Goal: Find specific page/section: Find specific page/section

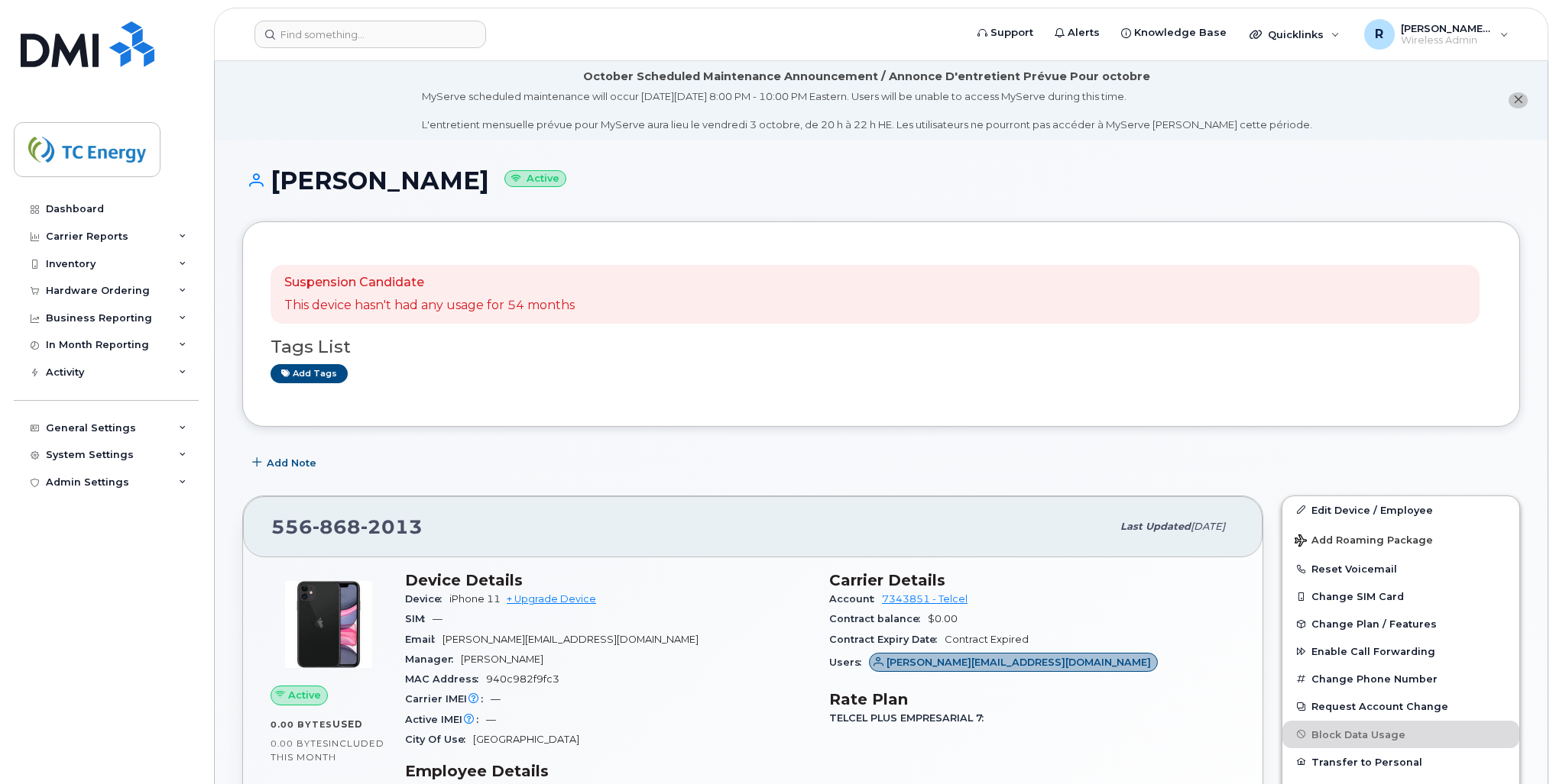
scroll to position [367, 0]
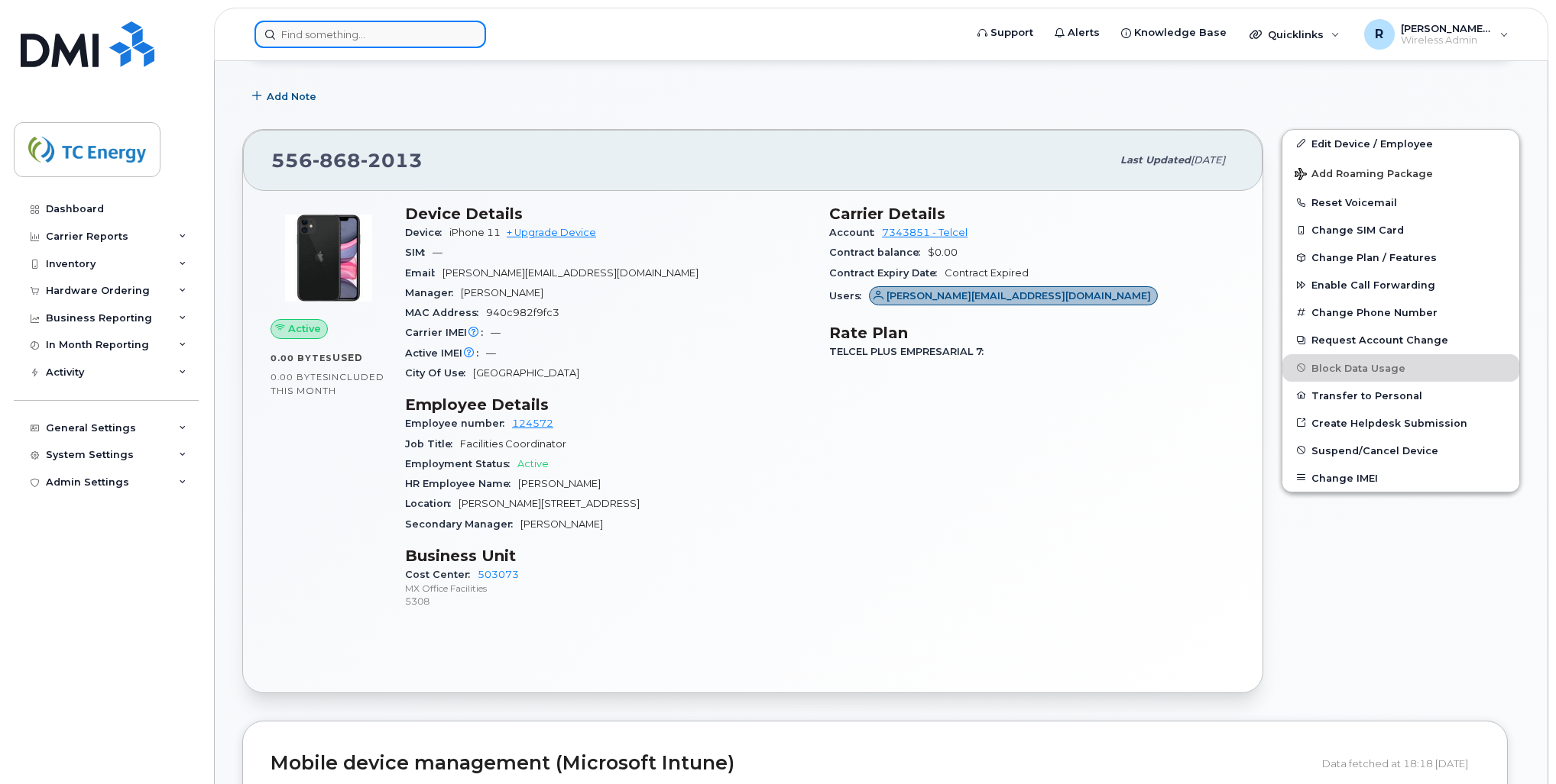
click at [396, 28] on input at bounding box center [371, 34] width 232 height 28
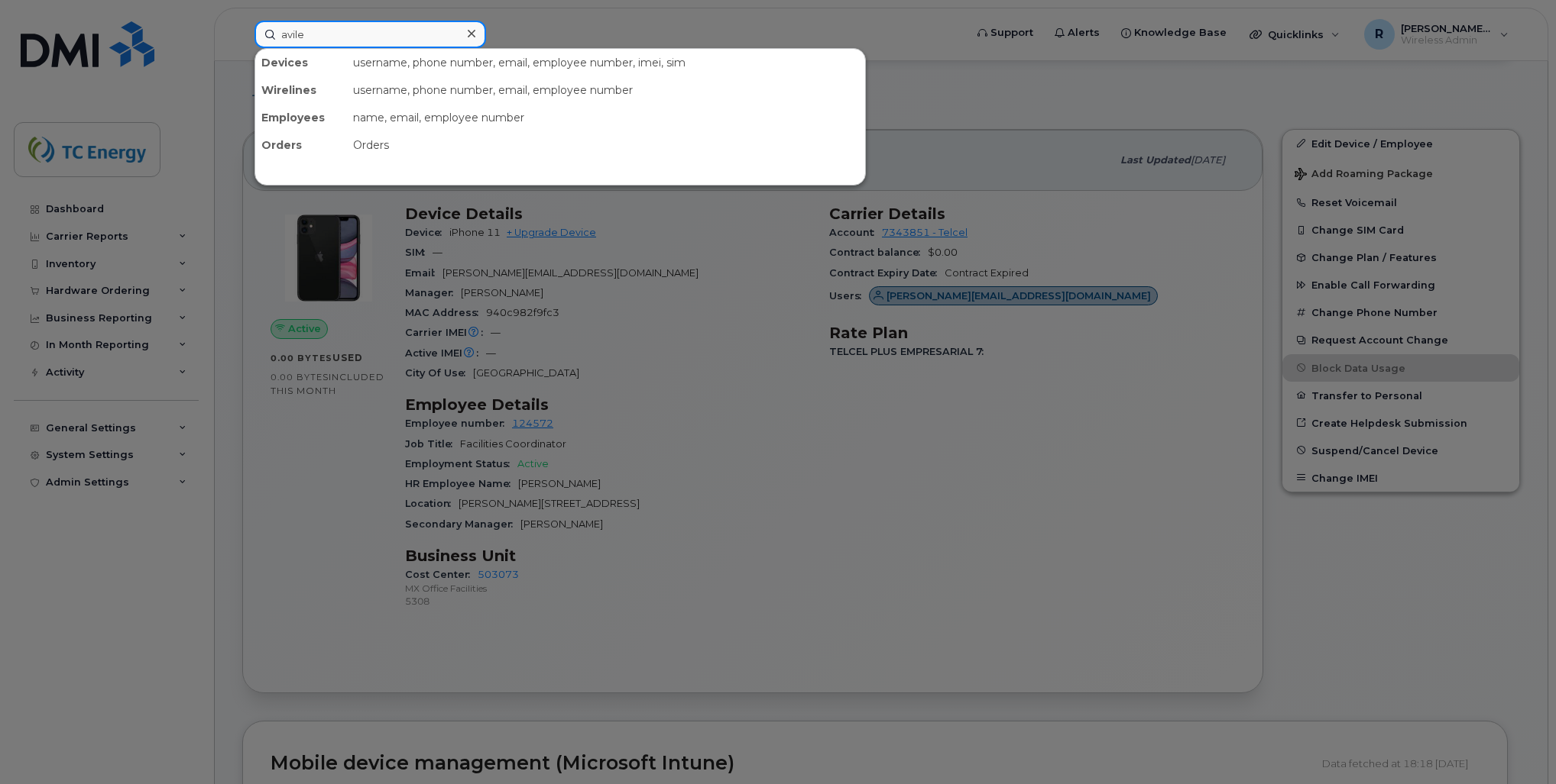
type input "aviles"
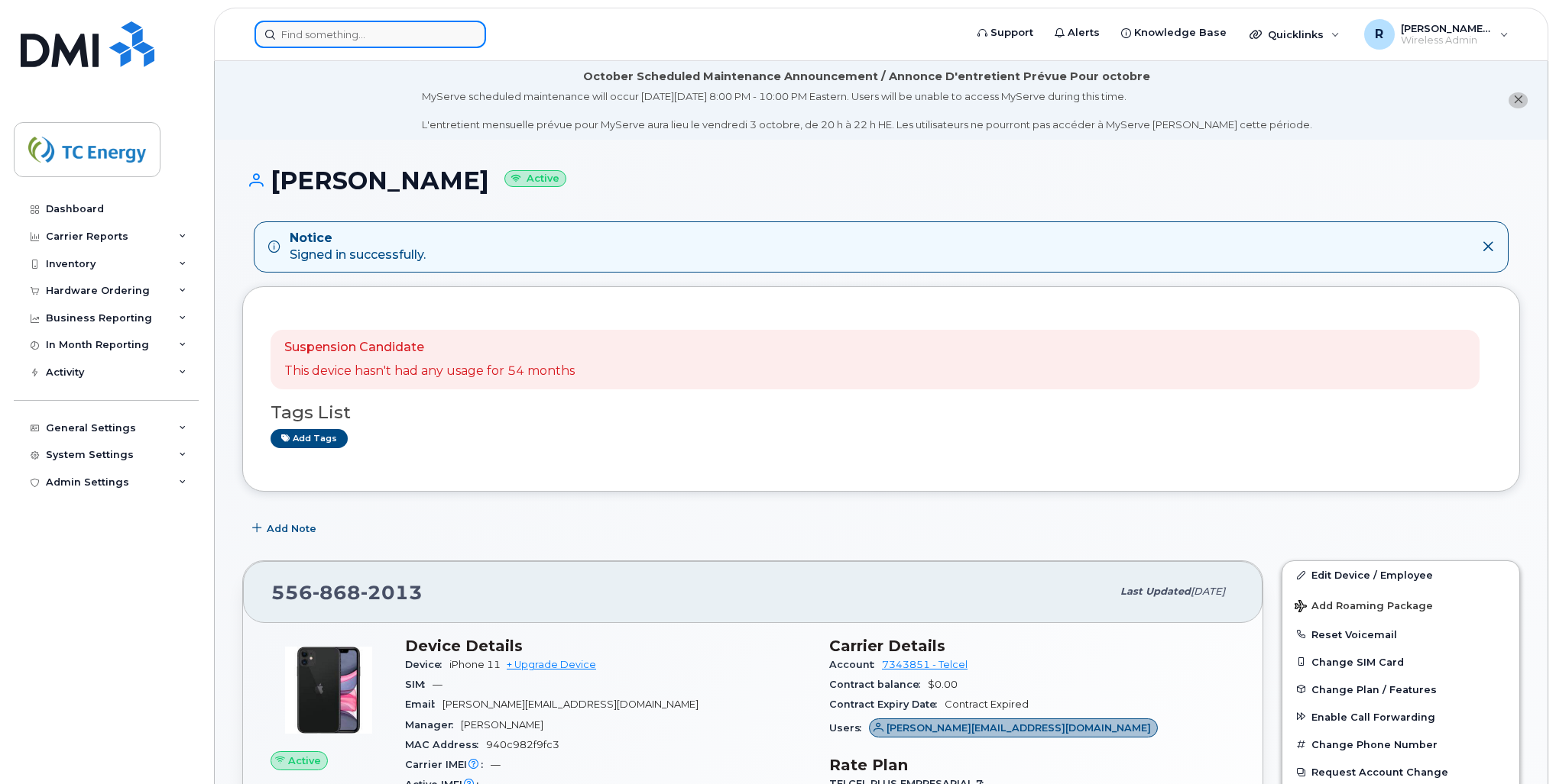
click at [384, 35] on input at bounding box center [371, 34] width 232 height 28
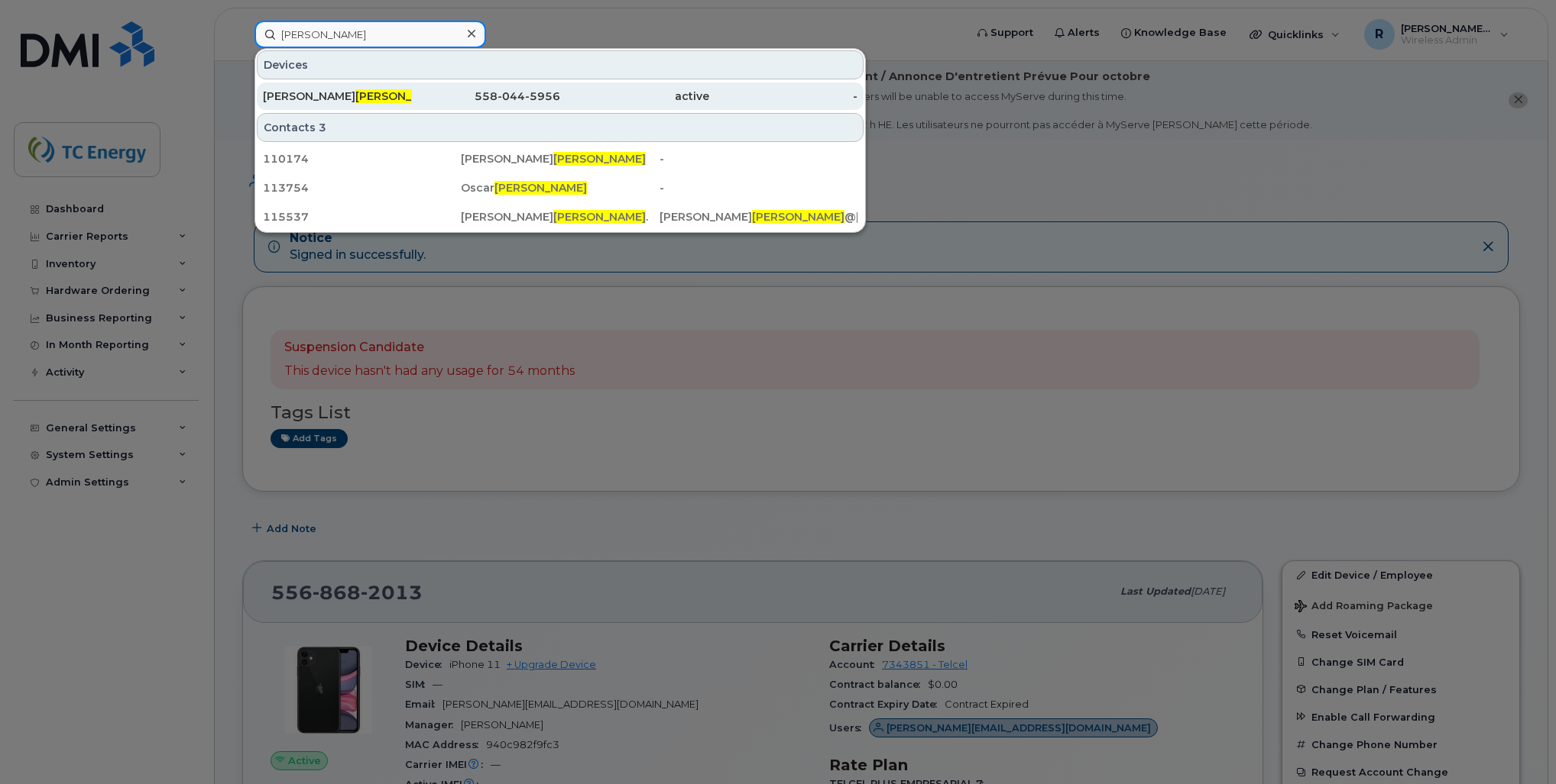
type input "[PERSON_NAME]"
click at [364, 97] on span "Aviles" at bounding box center [401, 96] width 93 height 14
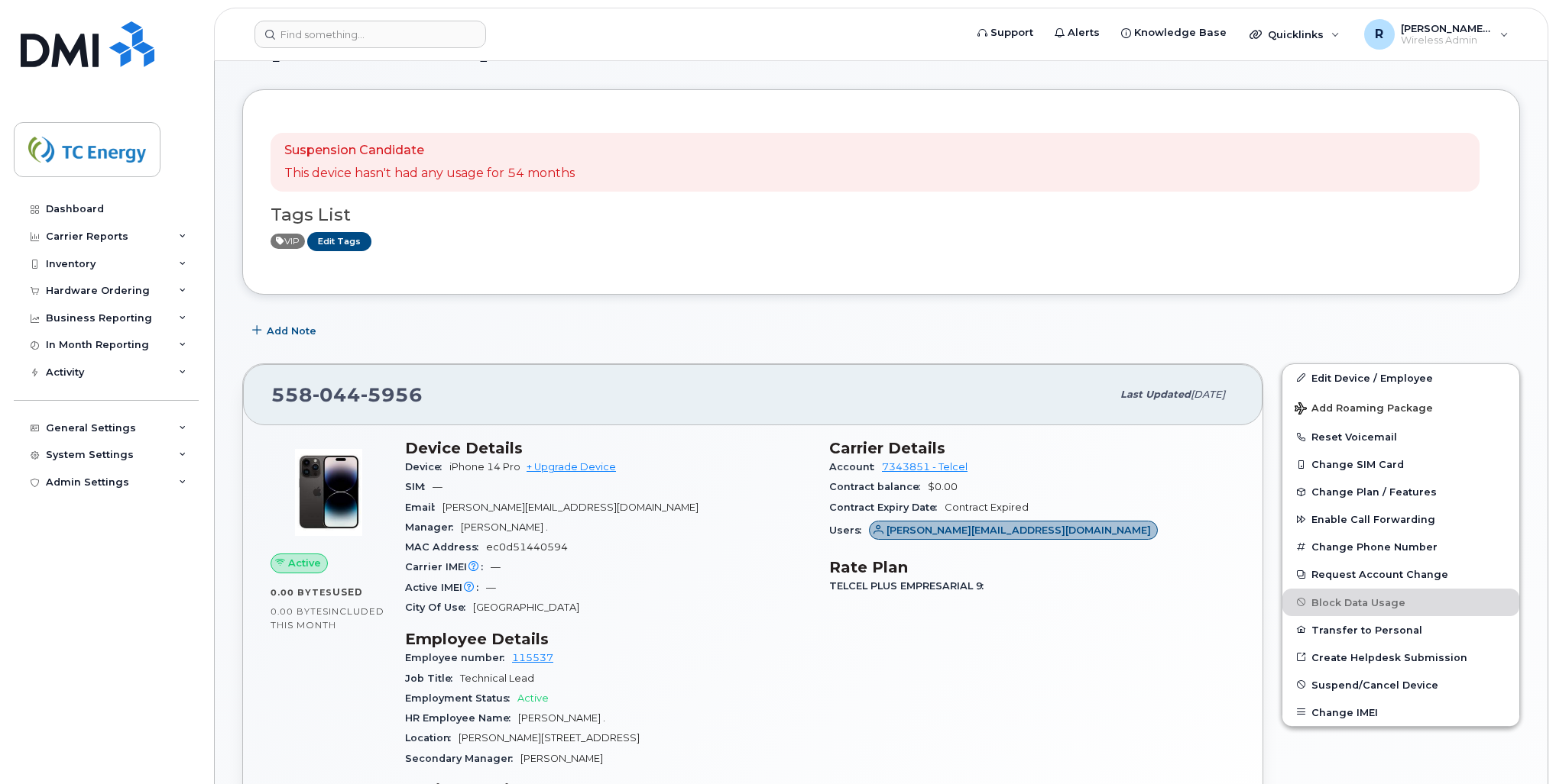
scroll to position [305, 0]
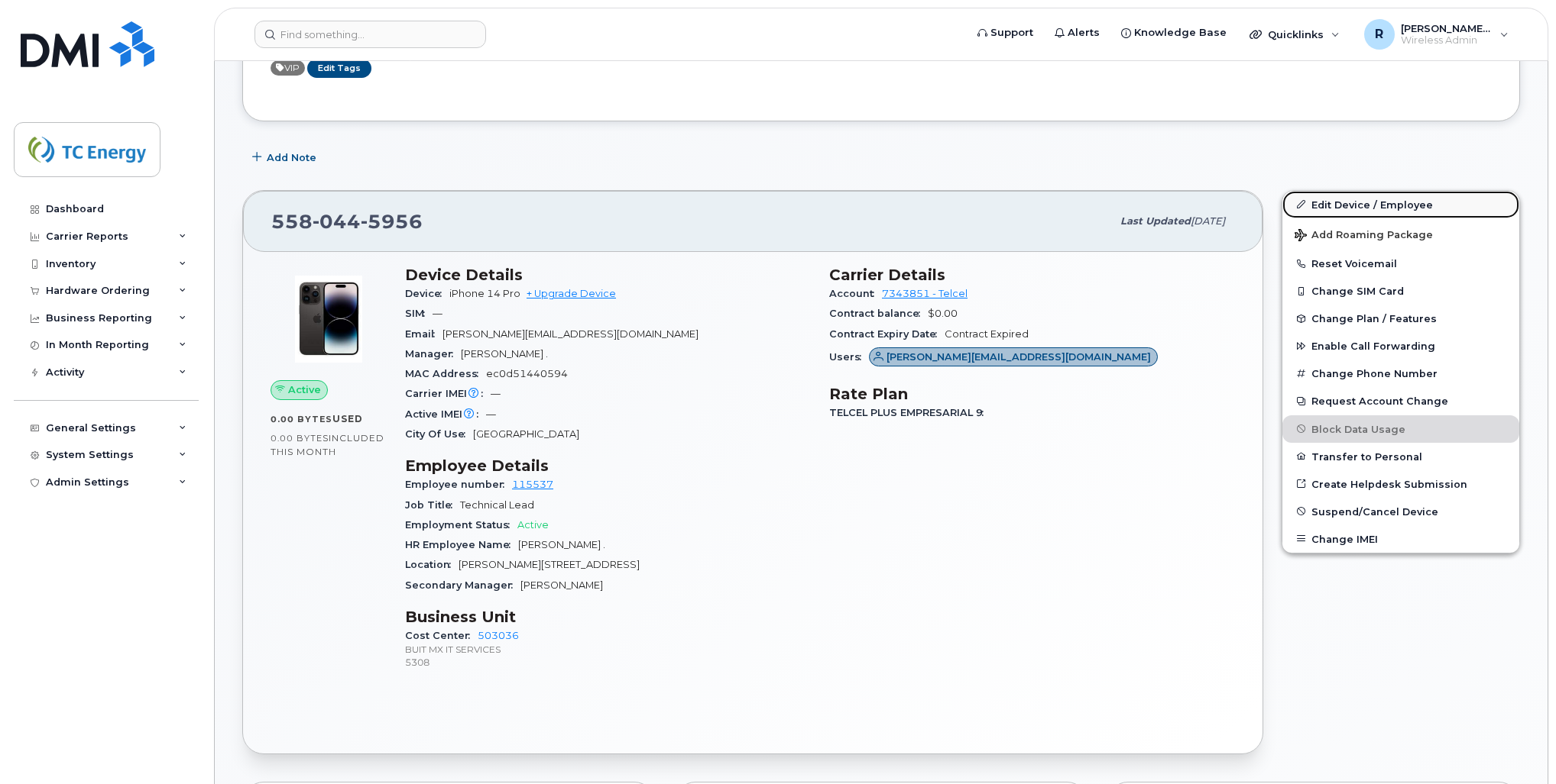
click at [1354, 201] on link "Edit Device / Employee" at bounding box center [1401, 205] width 237 height 28
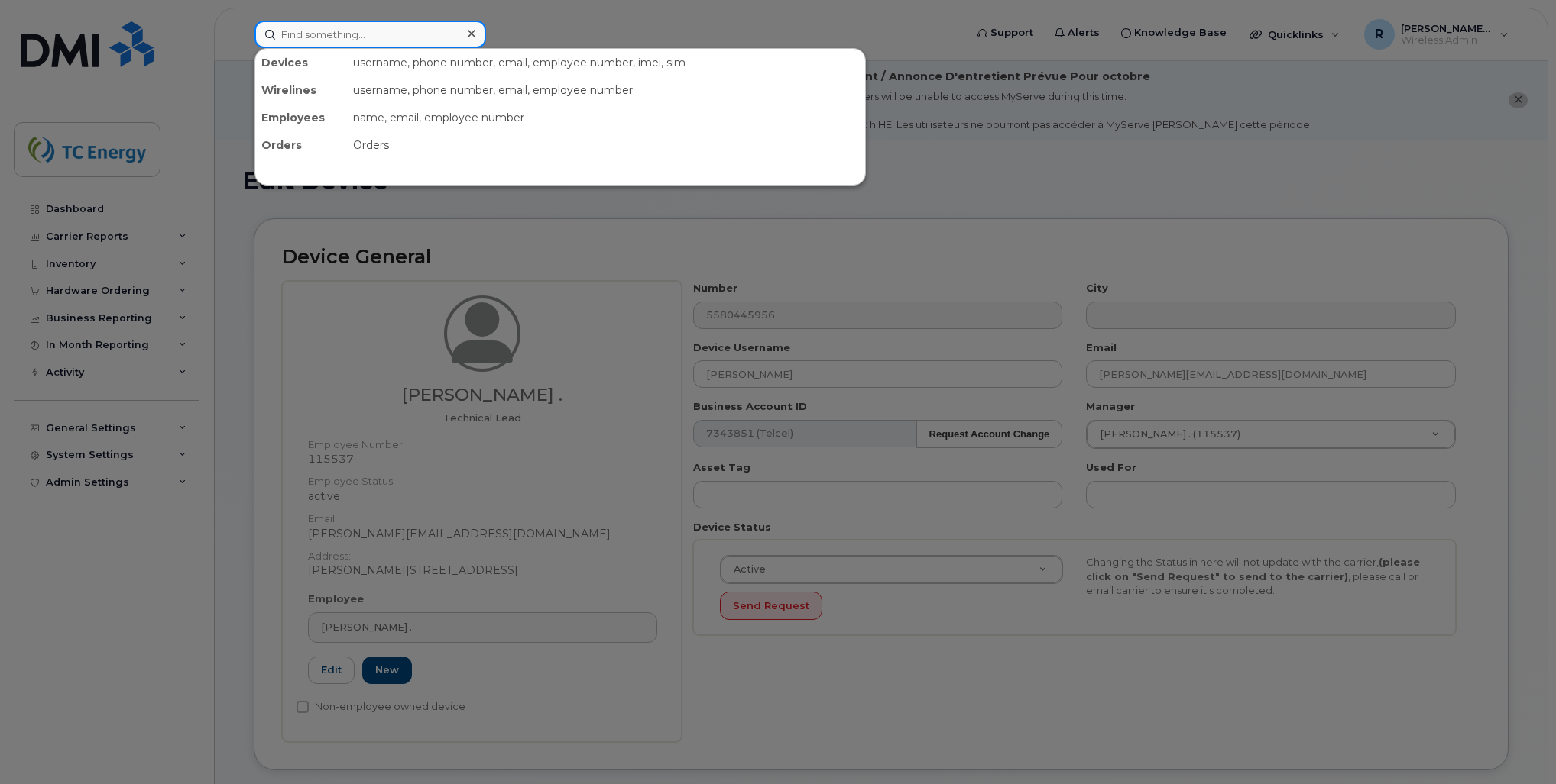
click at [368, 37] on input at bounding box center [371, 34] width 232 height 28
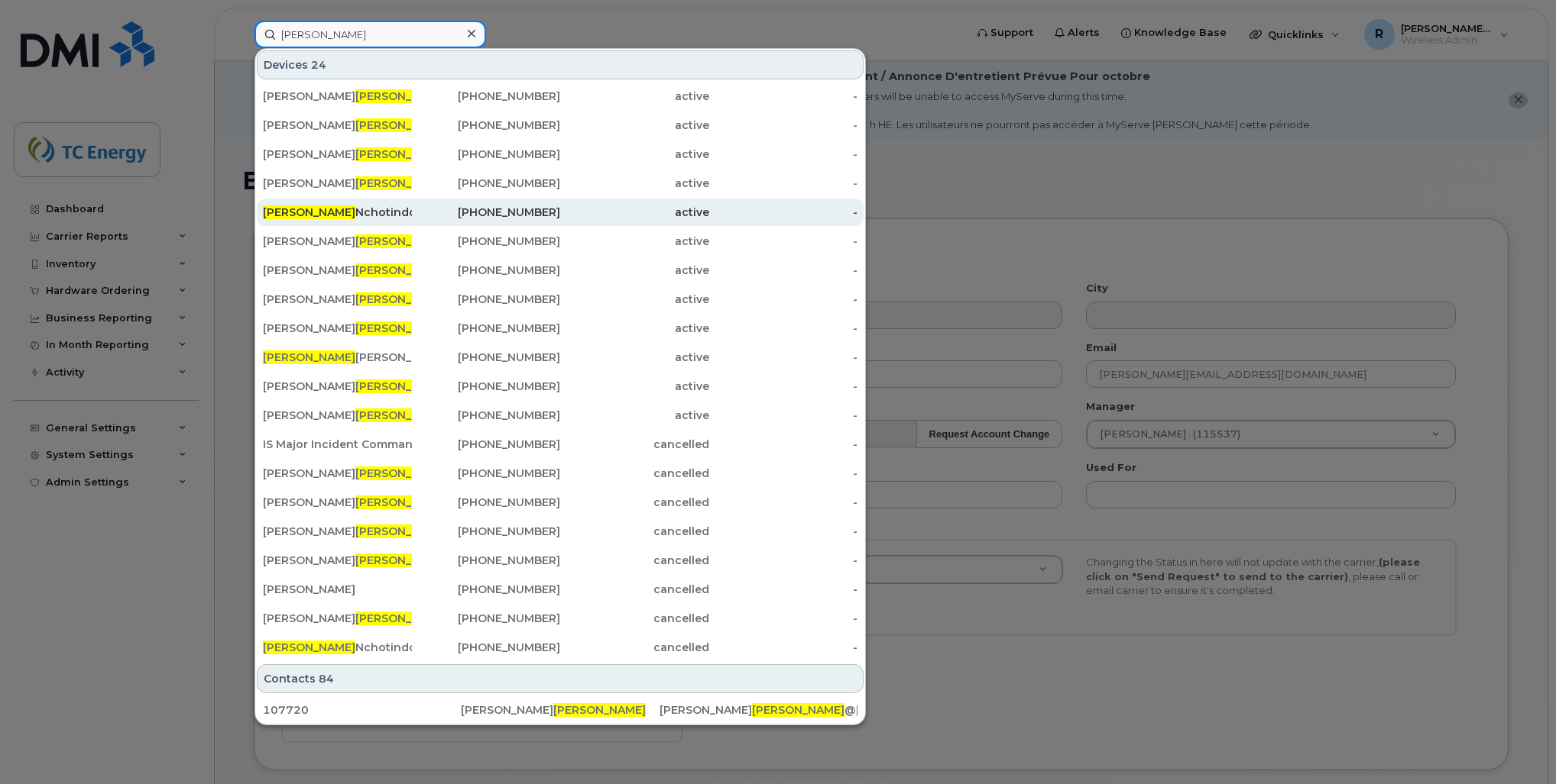
type input "lewis"
click at [326, 210] on div "Lewis Nchotindoh" at bounding box center [338, 212] width 149 height 16
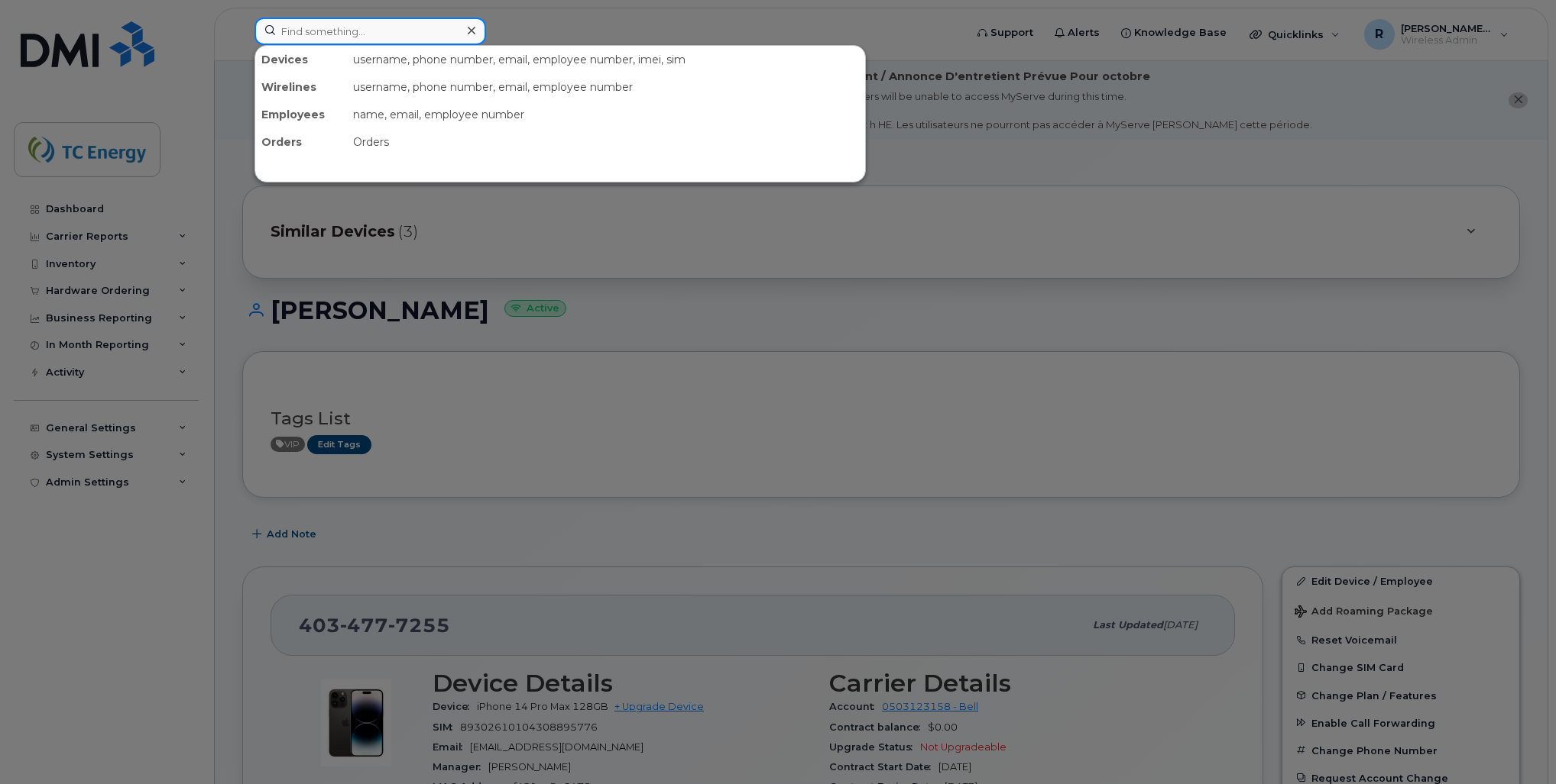
click at [383, 34] on input at bounding box center [371, 31] width 232 height 28
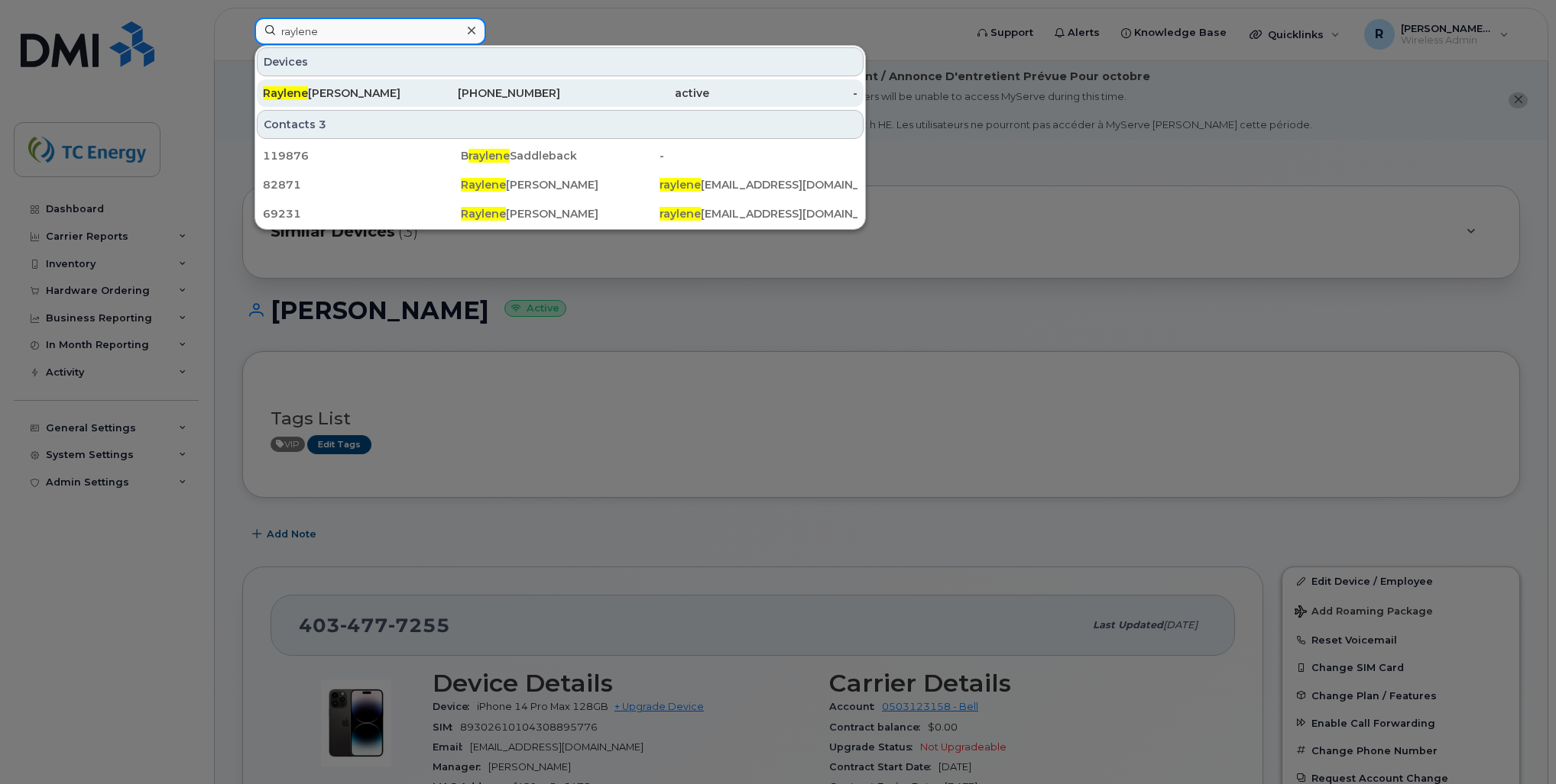
type input "raylene"
click at [374, 93] on div "[PERSON_NAME]" at bounding box center [338, 93] width 149 height 16
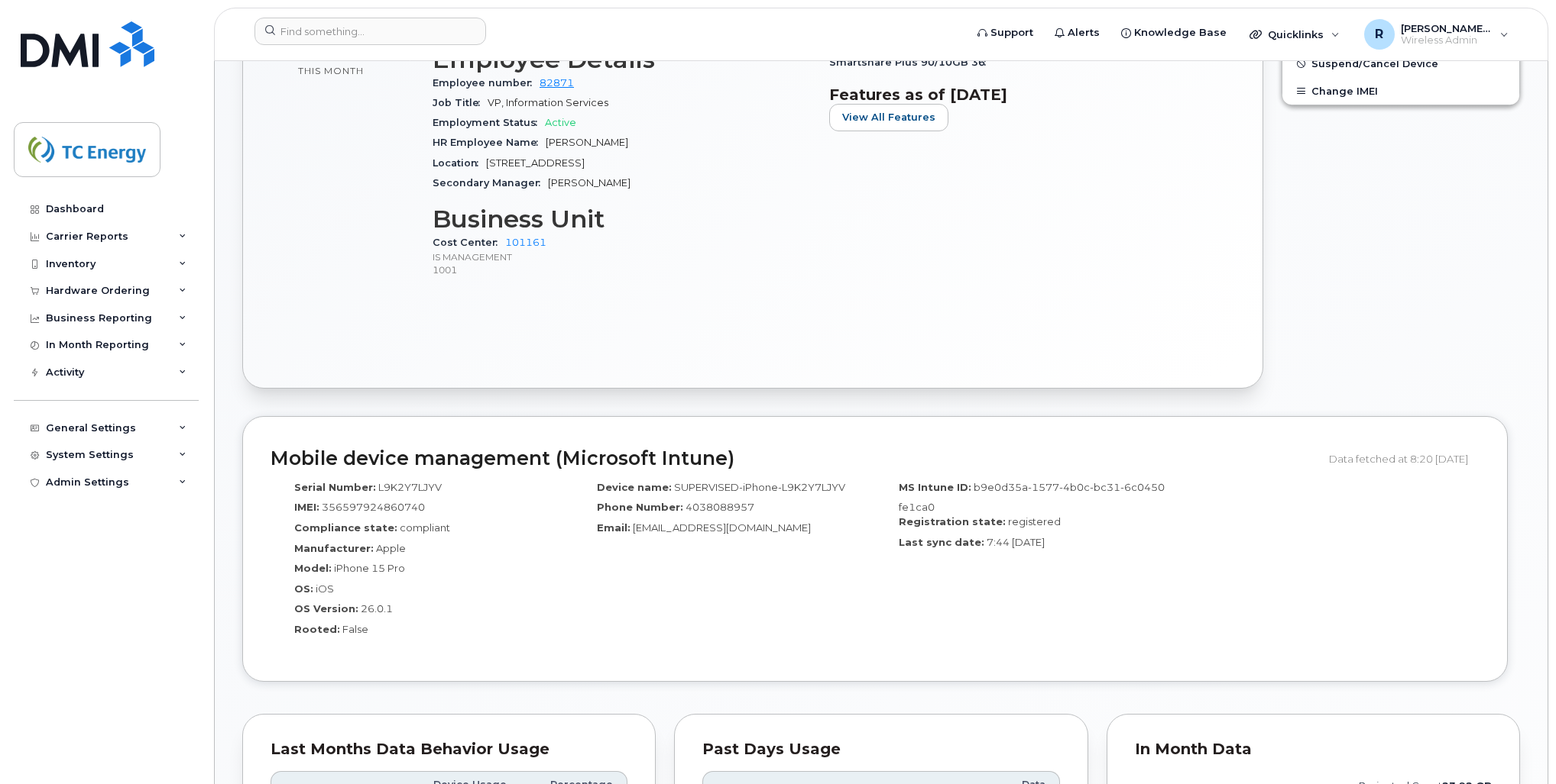
scroll to position [856, 0]
